Goal: Task Accomplishment & Management: Use online tool/utility

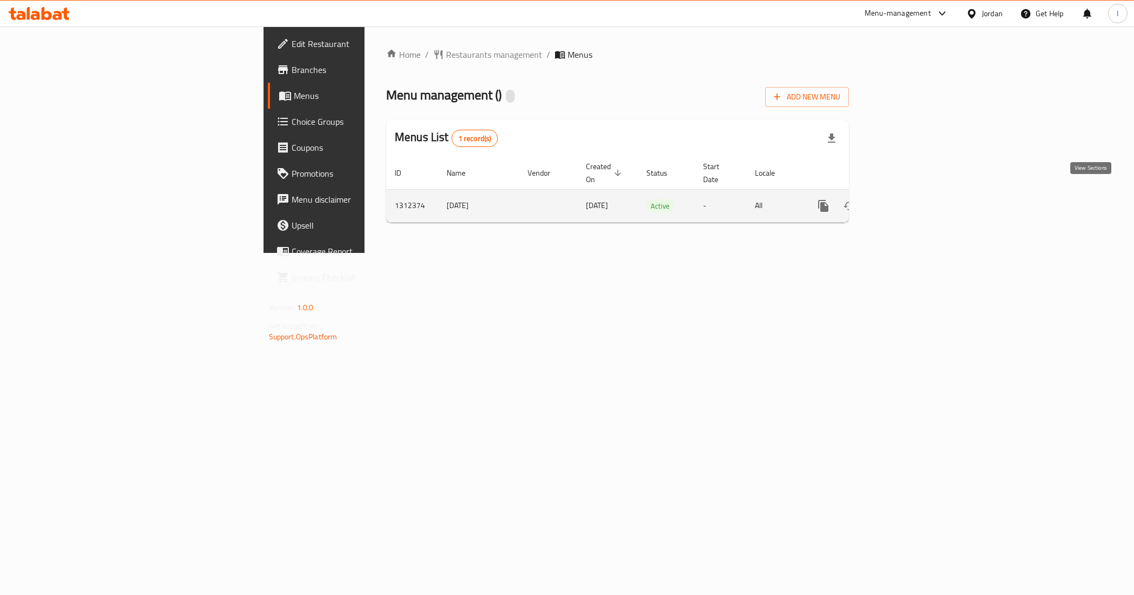
click at [908, 199] on icon "enhanced table" at bounding box center [901, 205] width 13 height 13
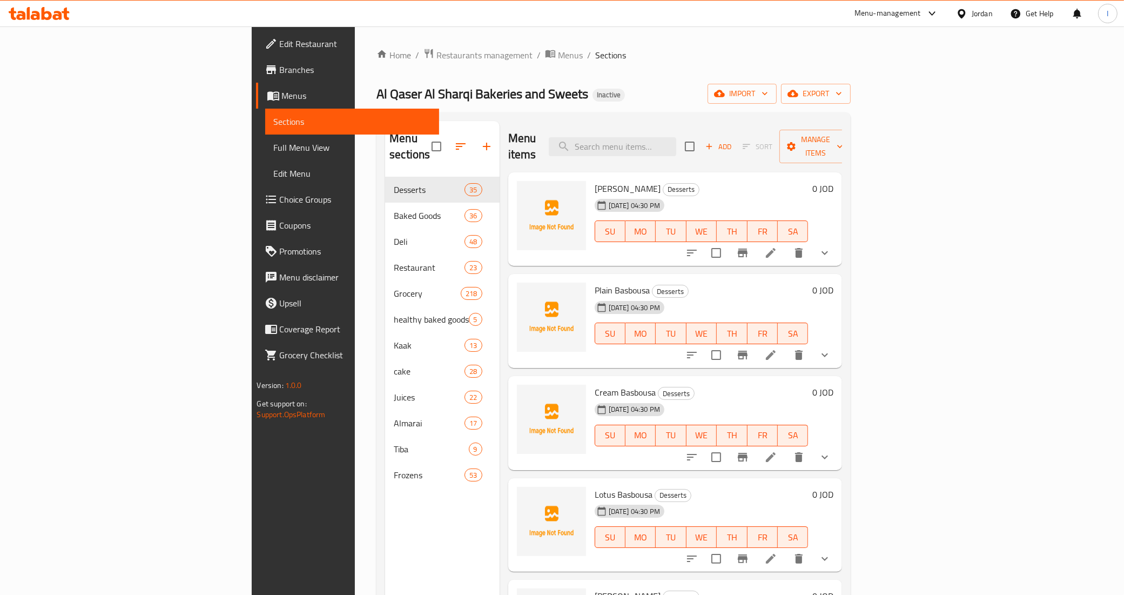
click at [567, 93] on div "Al Qaser Al Sharqi Bakeries and Sweets Inactive import export" at bounding box center [613, 94] width 474 height 20
click at [842, 95] on span "export" at bounding box center [816, 94] width 52 height 14
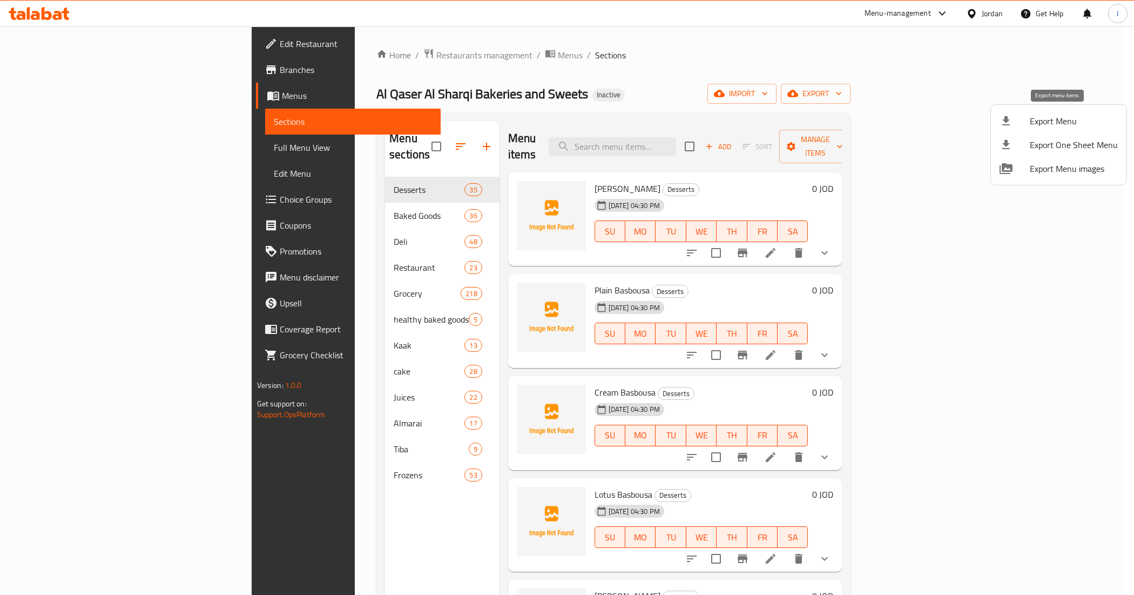
click at [1057, 122] on span "Export Menu" at bounding box center [1074, 121] width 88 height 13
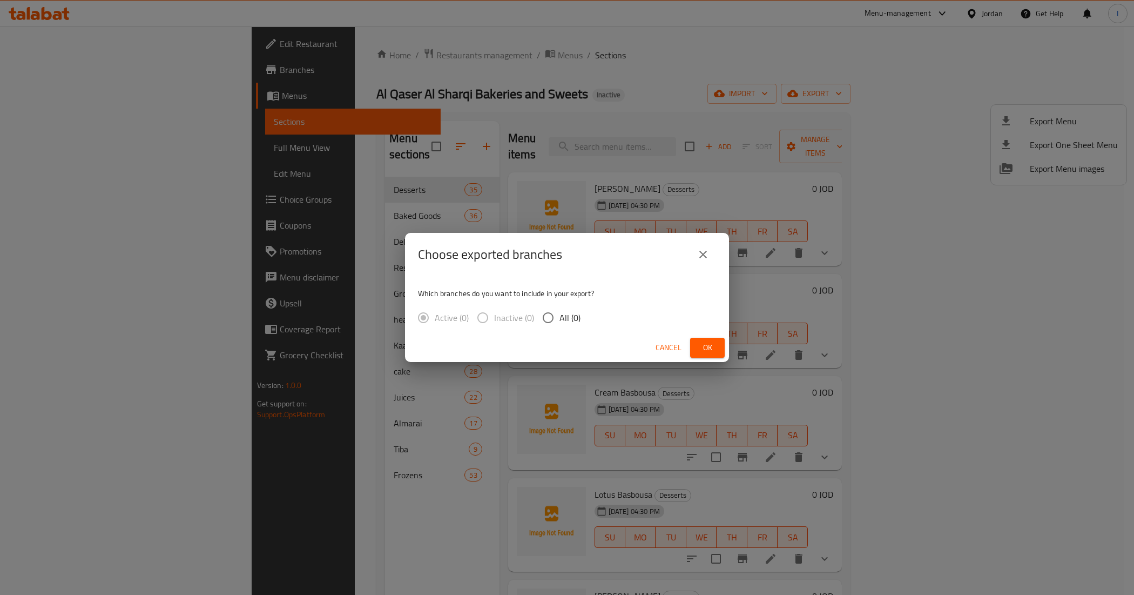
click at [563, 318] on span "All (0)" at bounding box center [570, 317] width 21 height 13
click at [560, 318] on input "All (0)" at bounding box center [548, 317] width 23 height 23
radio input "true"
click at [718, 343] on button "Ok" at bounding box center [707, 348] width 35 height 20
click at [705, 244] on button "close" at bounding box center [703, 254] width 26 height 26
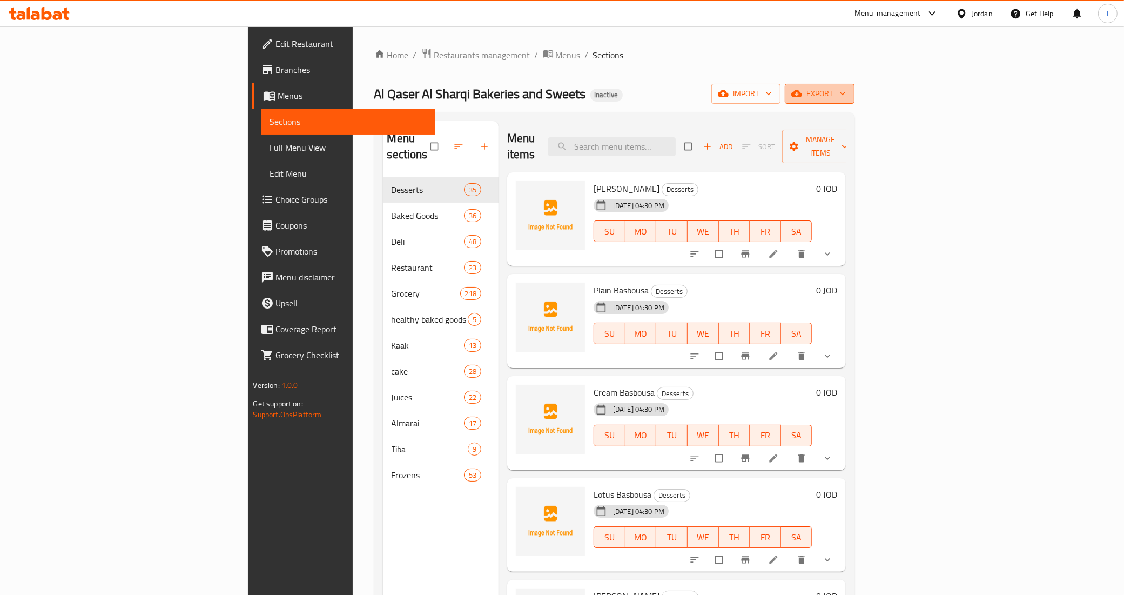
click at [848, 92] on icon "button" at bounding box center [842, 93] width 11 height 11
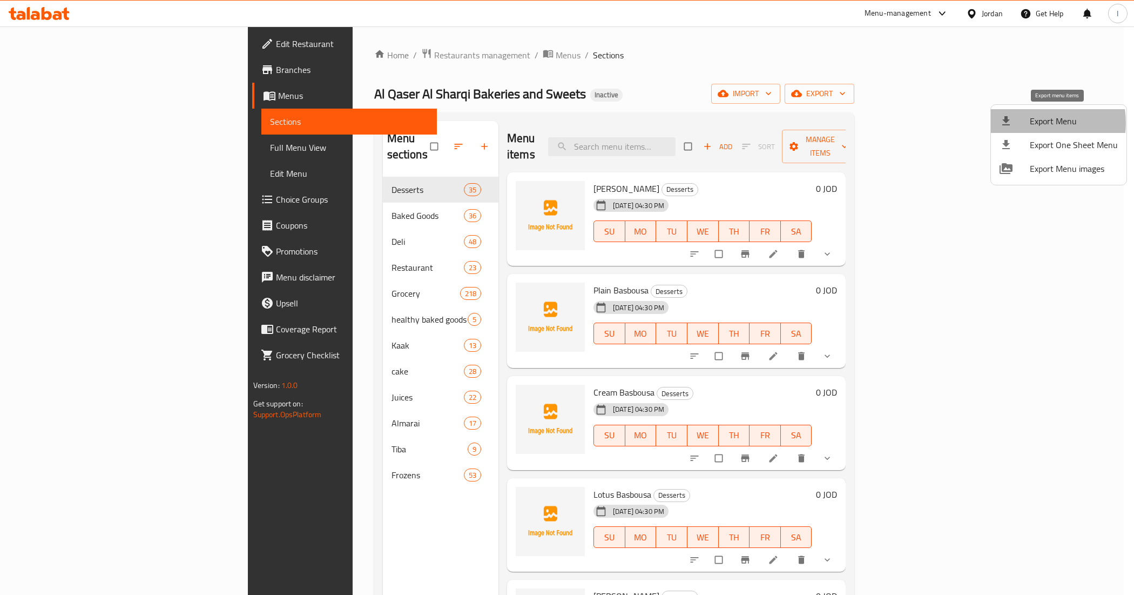
click at [1030, 123] on span "Export Menu" at bounding box center [1074, 121] width 88 height 13
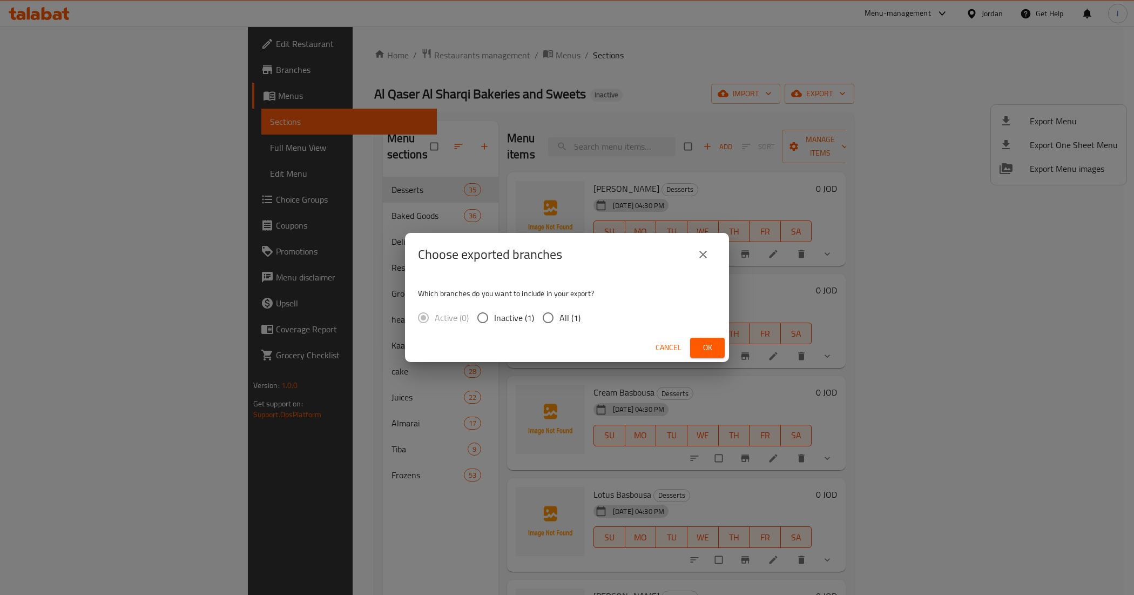
click at [569, 313] on span "All (1)" at bounding box center [570, 317] width 21 height 13
click at [560, 313] on input "All (1)" at bounding box center [548, 317] width 23 height 23
radio input "true"
click at [697, 348] on button "Ok" at bounding box center [707, 348] width 35 height 20
